Goal: Communication & Community: Answer question/provide support

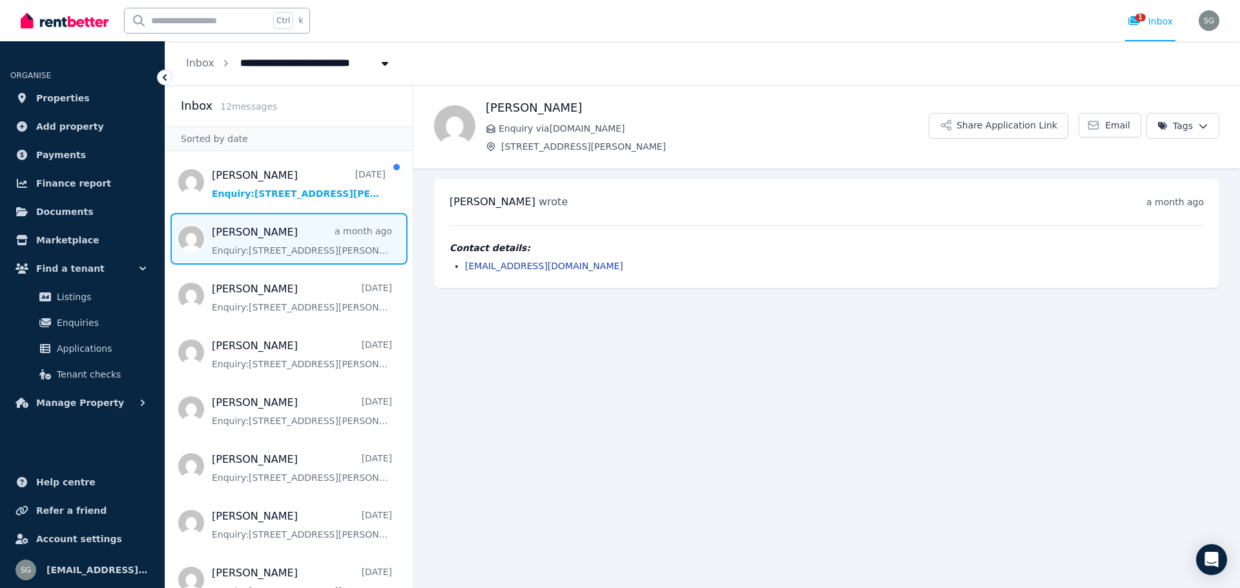
click at [303, 234] on span "Message list" at bounding box center [288, 239] width 247 height 52
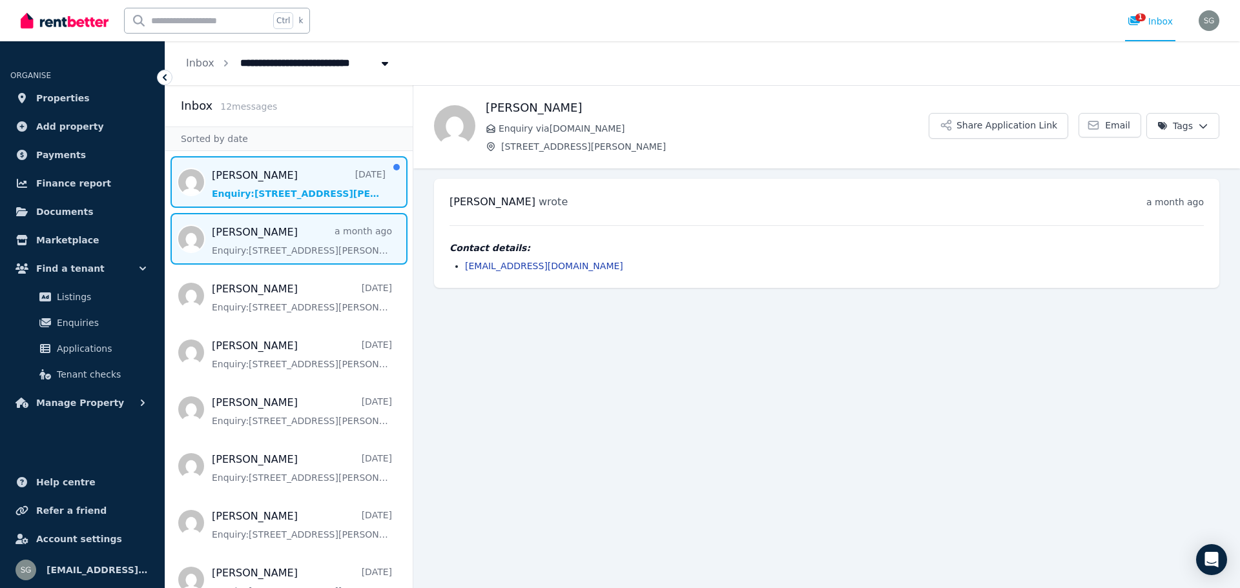
click at [287, 191] on span "Message list" at bounding box center [288, 182] width 247 height 52
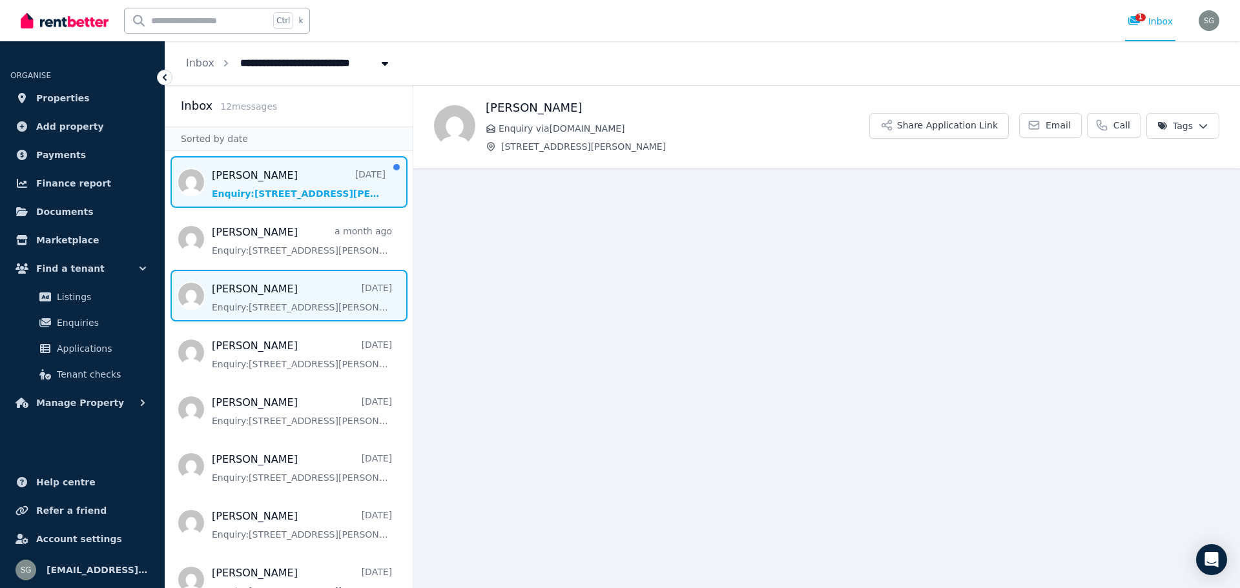
click at [291, 287] on span "Message list" at bounding box center [288, 296] width 247 height 52
click at [271, 185] on span "Message list" at bounding box center [288, 182] width 247 height 52
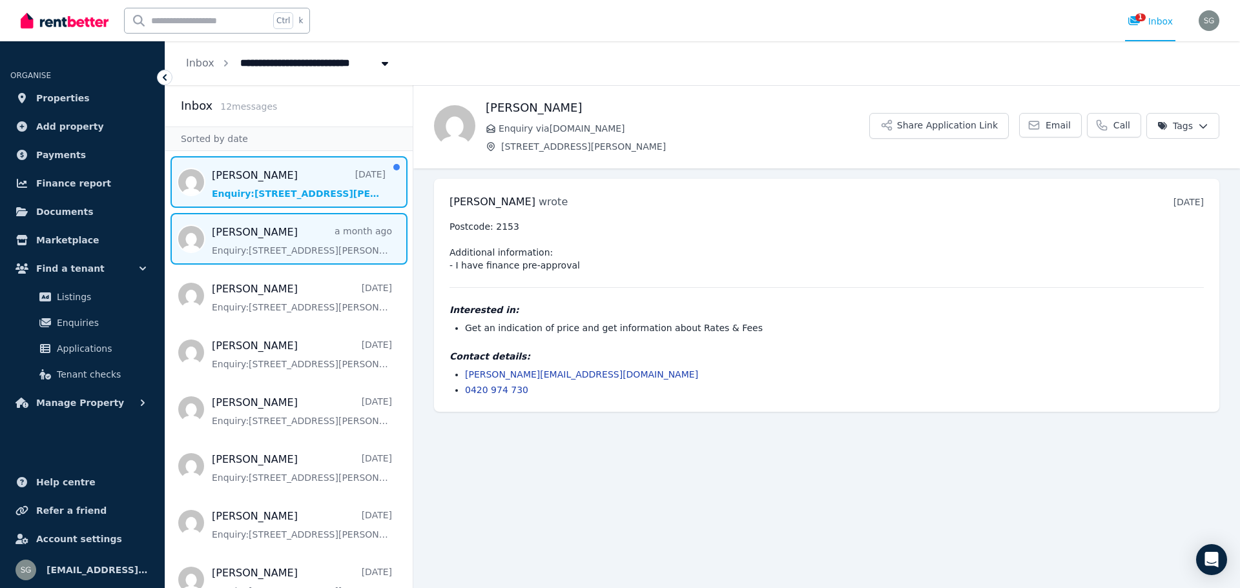
click at [274, 245] on span "Message list" at bounding box center [288, 239] width 247 height 52
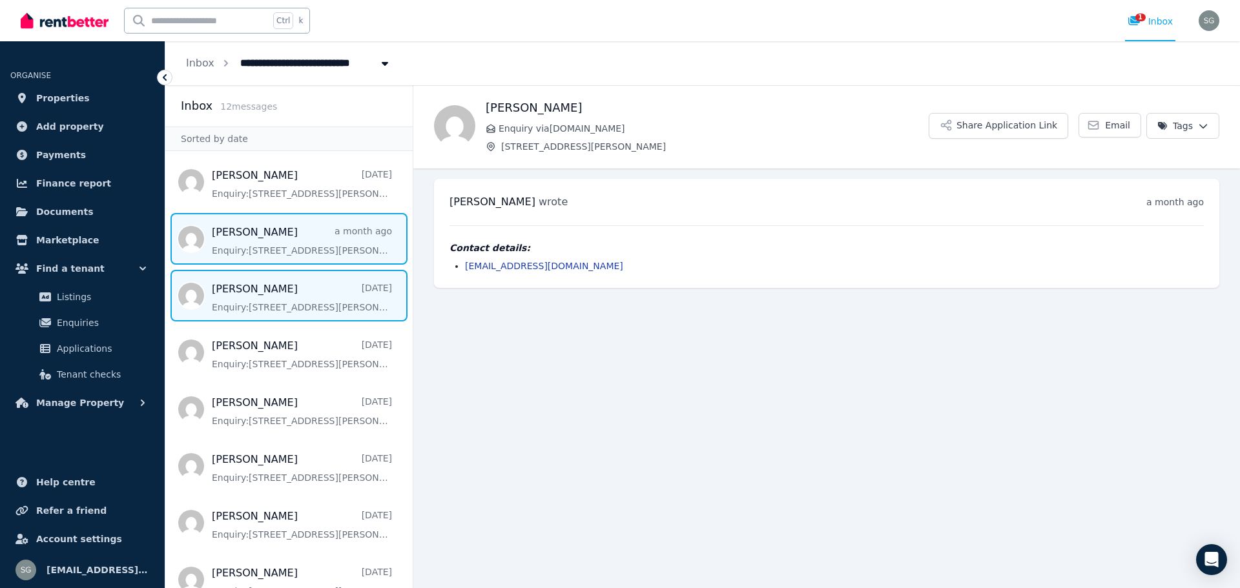
click at [273, 296] on span "Message list" at bounding box center [288, 296] width 247 height 52
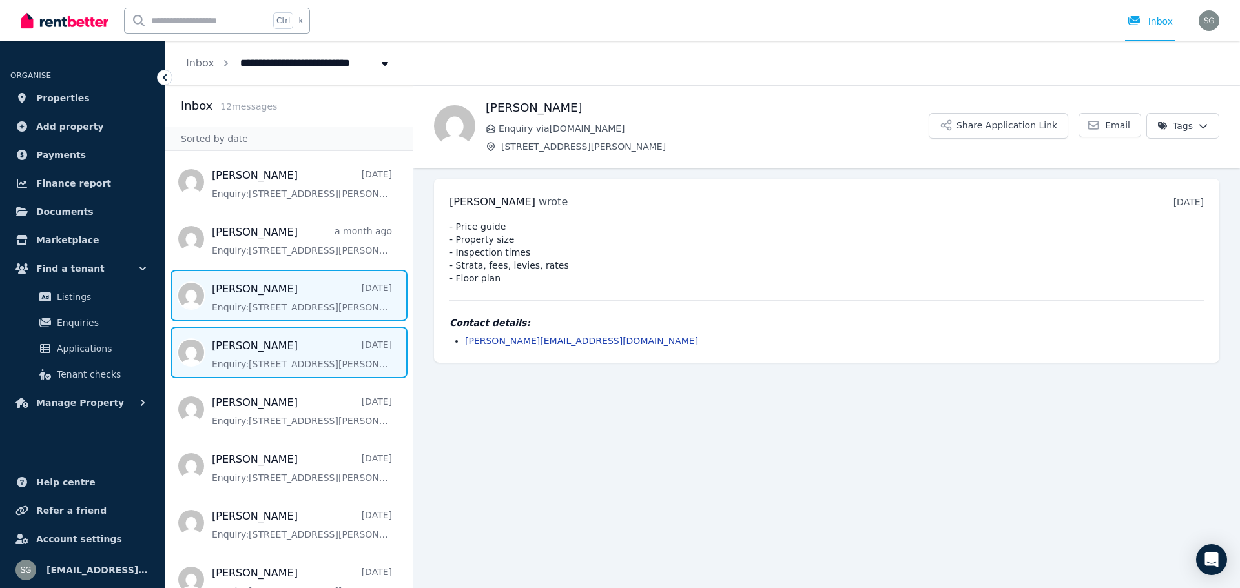
click at [273, 366] on span "Message list" at bounding box center [288, 353] width 247 height 52
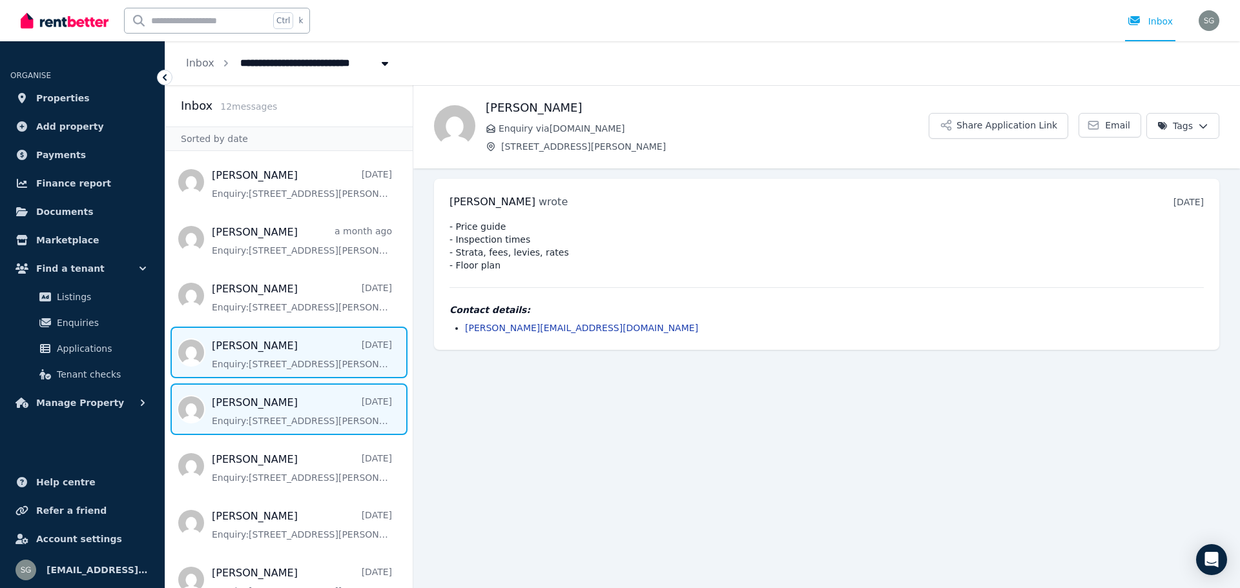
click at [285, 411] on span "Message list" at bounding box center [288, 410] width 247 height 52
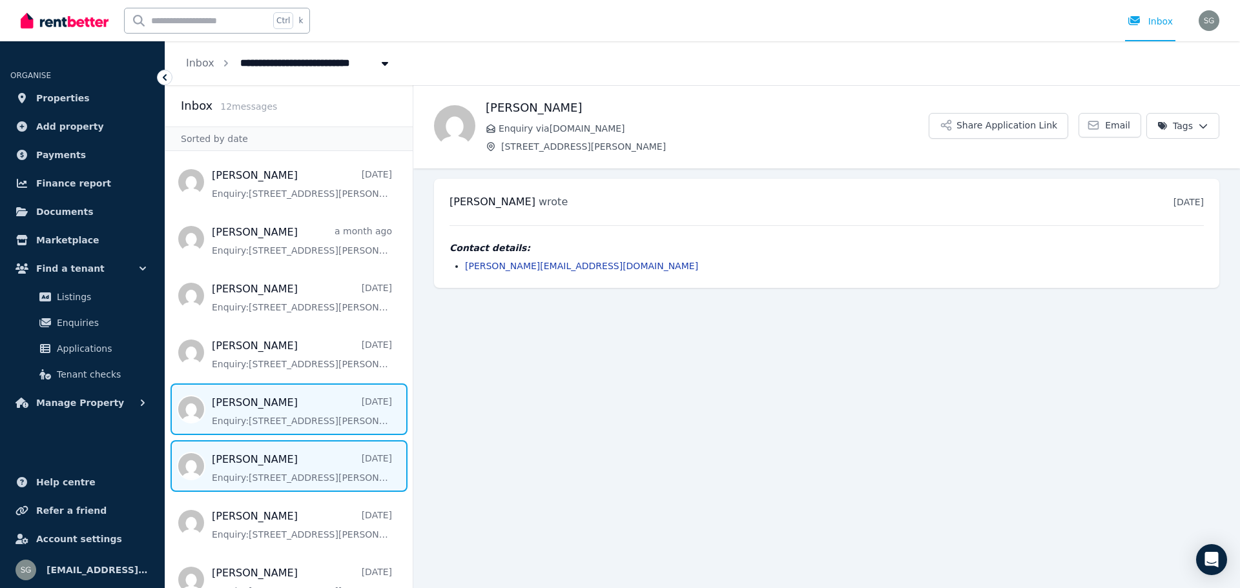
click at [295, 464] on span "Message list" at bounding box center [288, 466] width 247 height 52
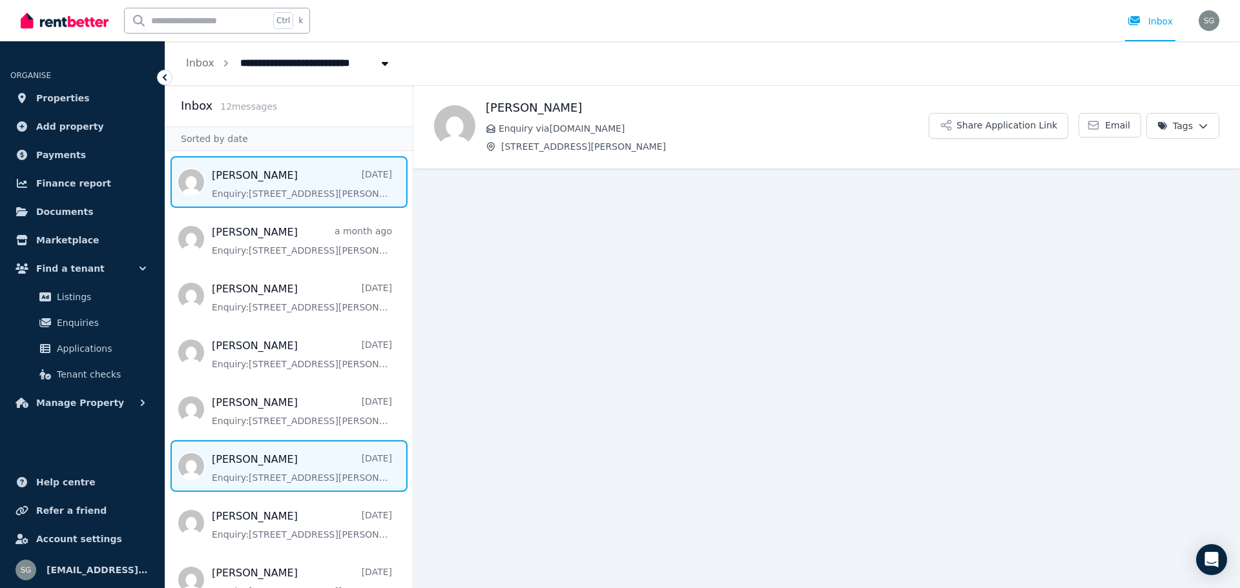
click at [264, 186] on span "Message list" at bounding box center [288, 182] width 247 height 52
